Goal: Information Seeking & Learning: Find specific fact

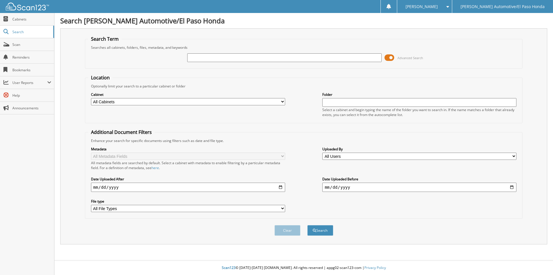
click at [228, 56] on input "text" at bounding box center [284, 57] width 194 height 9
type input "50529"
click at [308, 225] on button "Search" at bounding box center [321, 230] width 26 height 11
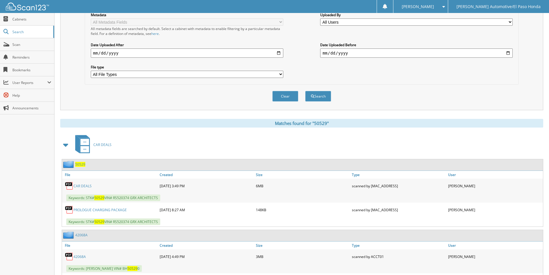
scroll to position [173, 0]
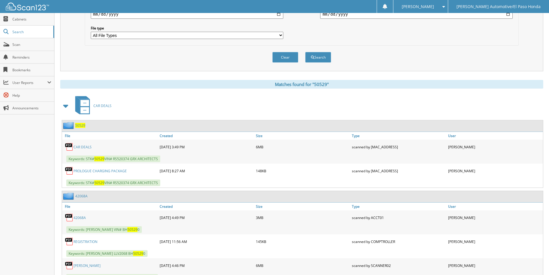
click at [83, 127] on span "50529" at bounding box center [80, 125] width 10 height 5
